Goal: Information Seeking & Learning: Understand process/instructions

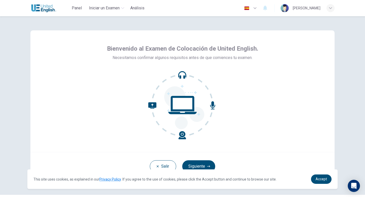
scroll to position [14, 0]
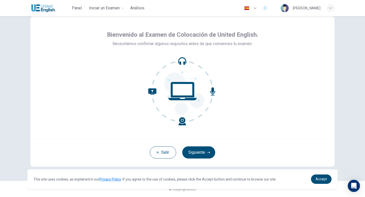
click at [200, 99] on icon at bounding box center [184, 93] width 40 height 43
click at [202, 153] on button "Siguiente" at bounding box center [198, 152] width 33 height 12
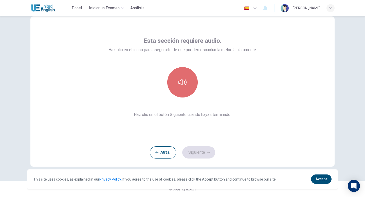
click at [179, 85] on icon "button" at bounding box center [182, 82] width 8 height 8
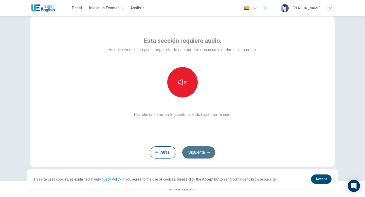
click at [198, 151] on button "Siguiente" at bounding box center [198, 152] width 33 height 12
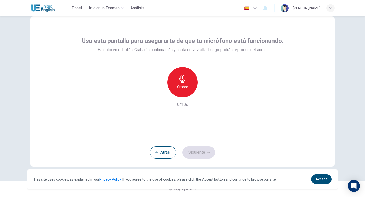
click at [182, 85] on h6 "Grabar" at bounding box center [182, 87] width 11 height 6
click at [204, 96] on div "button" at bounding box center [206, 93] width 8 height 8
click at [199, 152] on button "Siguiente" at bounding box center [198, 152] width 33 height 12
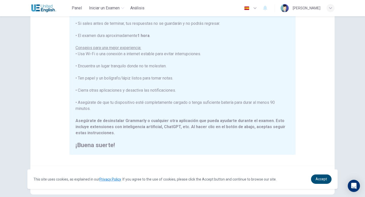
scroll to position [85, 0]
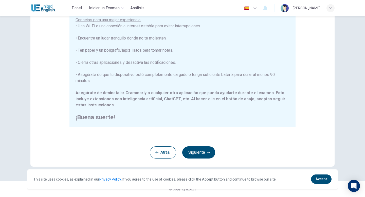
click at [258, 7] on icon "button" at bounding box center [255, 8] width 6 height 6
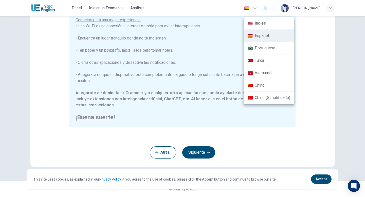
click at [330, 8] on div at bounding box center [182, 98] width 365 height 197
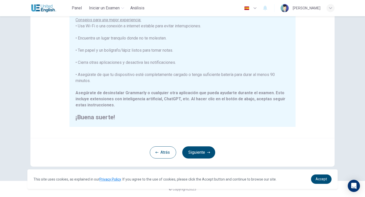
click at [330, 8] on icon "button" at bounding box center [330, 8] width 3 height 2
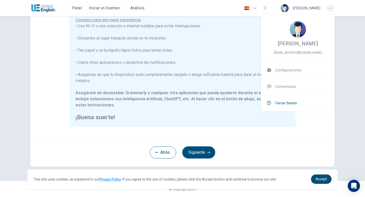
click at [283, 101] on span "Cerrar Sesión" at bounding box center [286, 103] width 22 height 6
